Goal: Information Seeking & Learning: Compare options

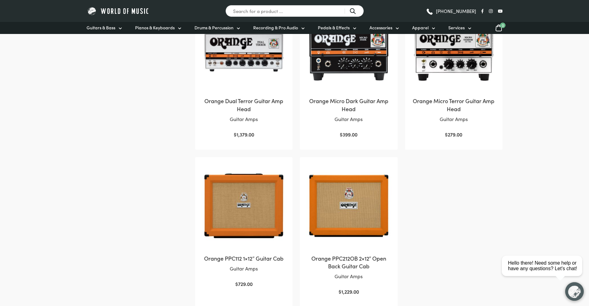
scroll to position [371, 0]
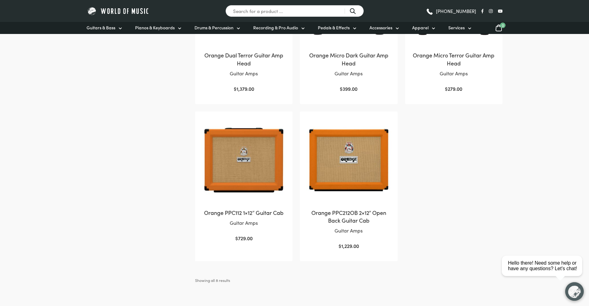
click at [231, 152] on img at bounding box center [243, 160] width 85 height 85
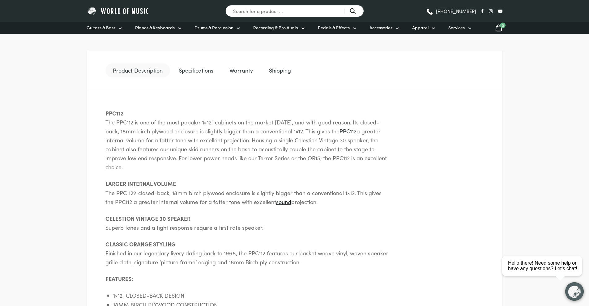
scroll to position [309, 0]
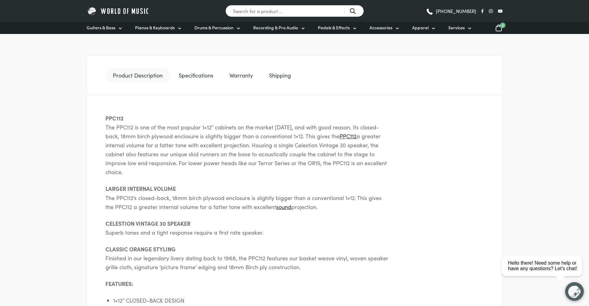
click at [210, 77] on link "Specifications" at bounding box center [195, 75] width 49 height 14
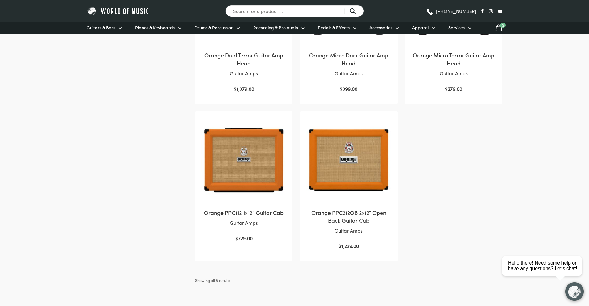
click at [350, 185] on img at bounding box center [348, 160] width 85 height 85
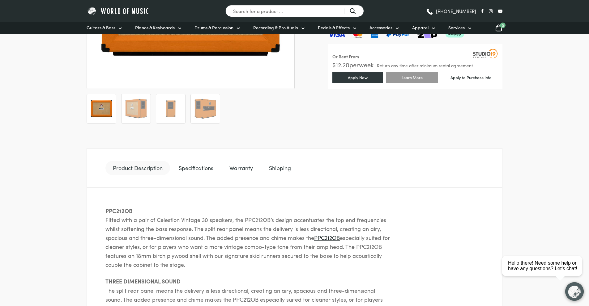
click at [182, 167] on link "Specifications" at bounding box center [195, 168] width 49 height 14
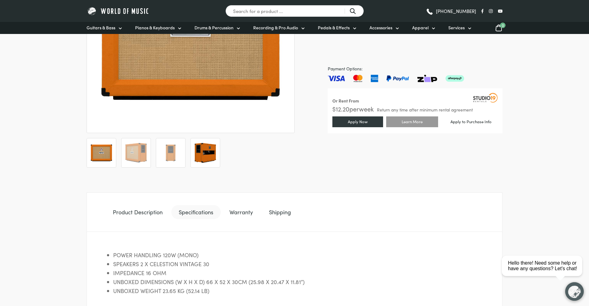
scroll to position [31, 0]
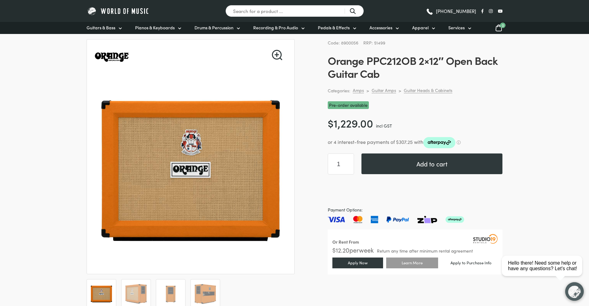
click at [30, 6] on div "Search for a product ... (03) 9557 8600" at bounding box center [294, 11] width 589 height 22
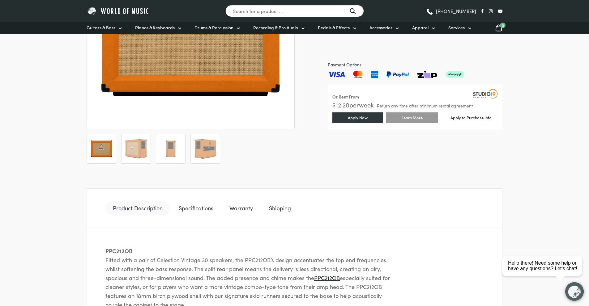
scroll to position [185, 0]
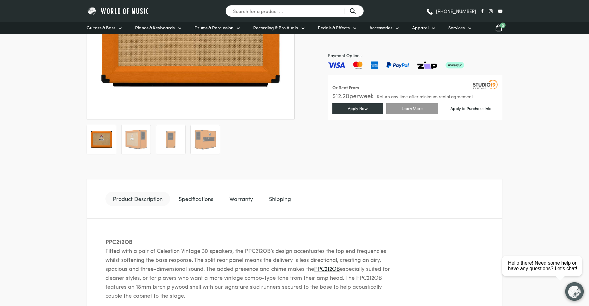
click at [271, 201] on link "Shipping" at bounding box center [279, 199] width 37 height 14
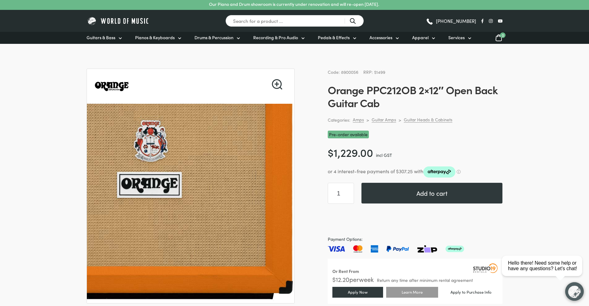
scroll to position [0, 0]
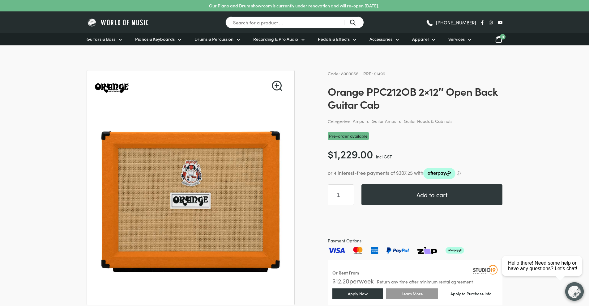
click at [372, 90] on h1 "Orange PPC212OB 2×12″ Open Back Guitar Cab" at bounding box center [415, 98] width 175 height 26
click at [371, 89] on h1 "Orange PPC212OB 2×12″ Open Back Guitar Cab" at bounding box center [415, 98] width 175 height 26
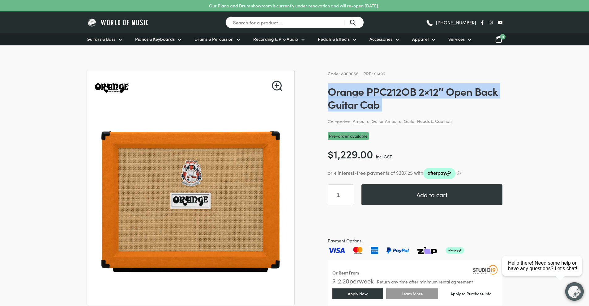
click at [371, 89] on h1 "Orange PPC212OB 2×12″ Open Back Guitar Cab" at bounding box center [415, 98] width 175 height 26
copy div "Orange PPC212OB 2×12″ Open Back Guitar Cab"
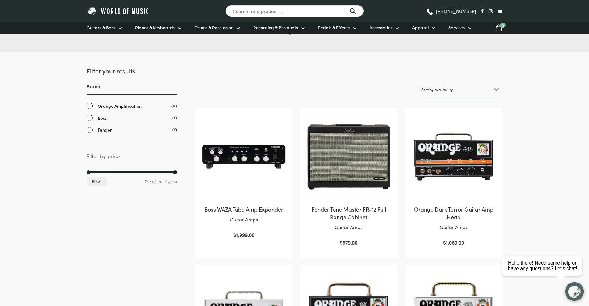
scroll to position [62, 0]
